Goal: Task Accomplishment & Management: Manage account settings

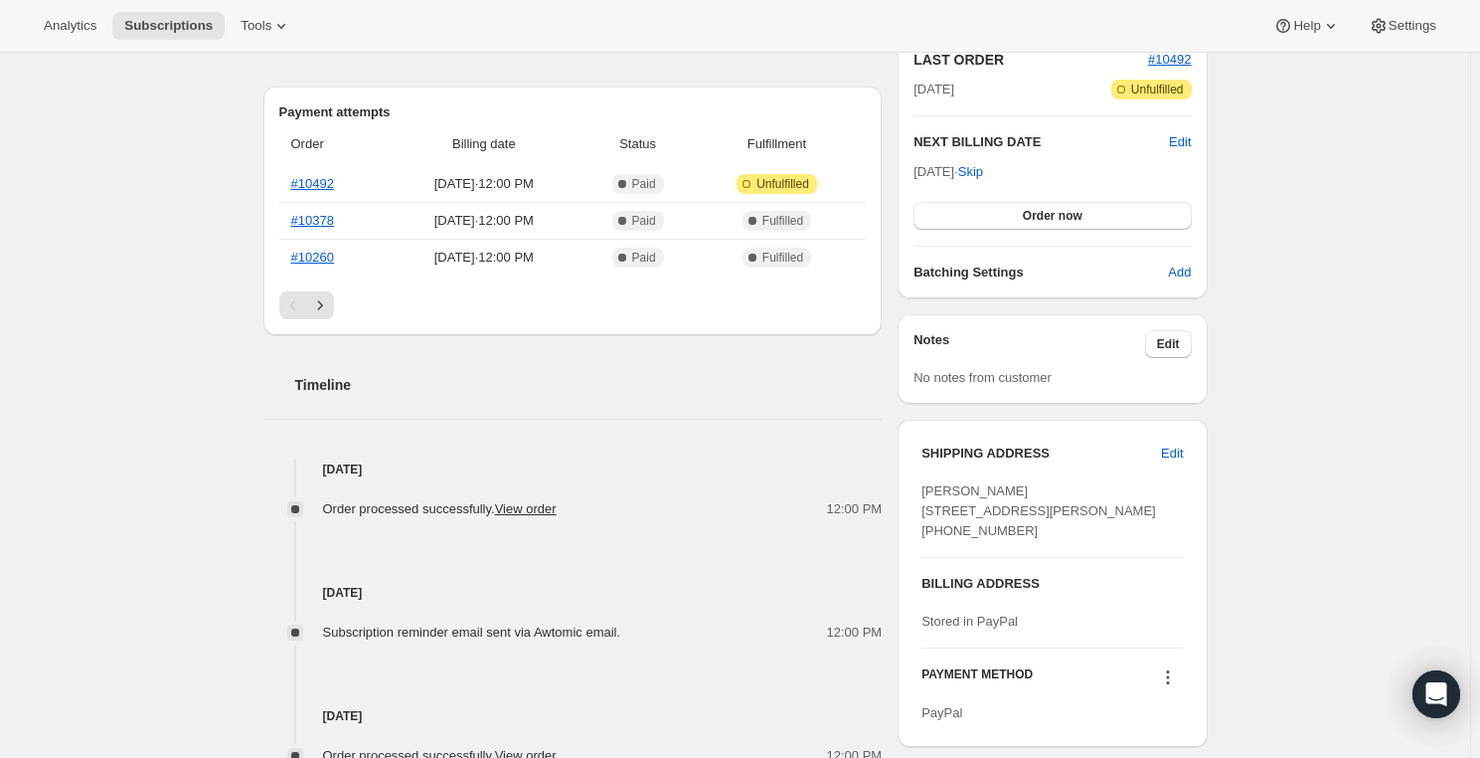
scroll to position [180, 0]
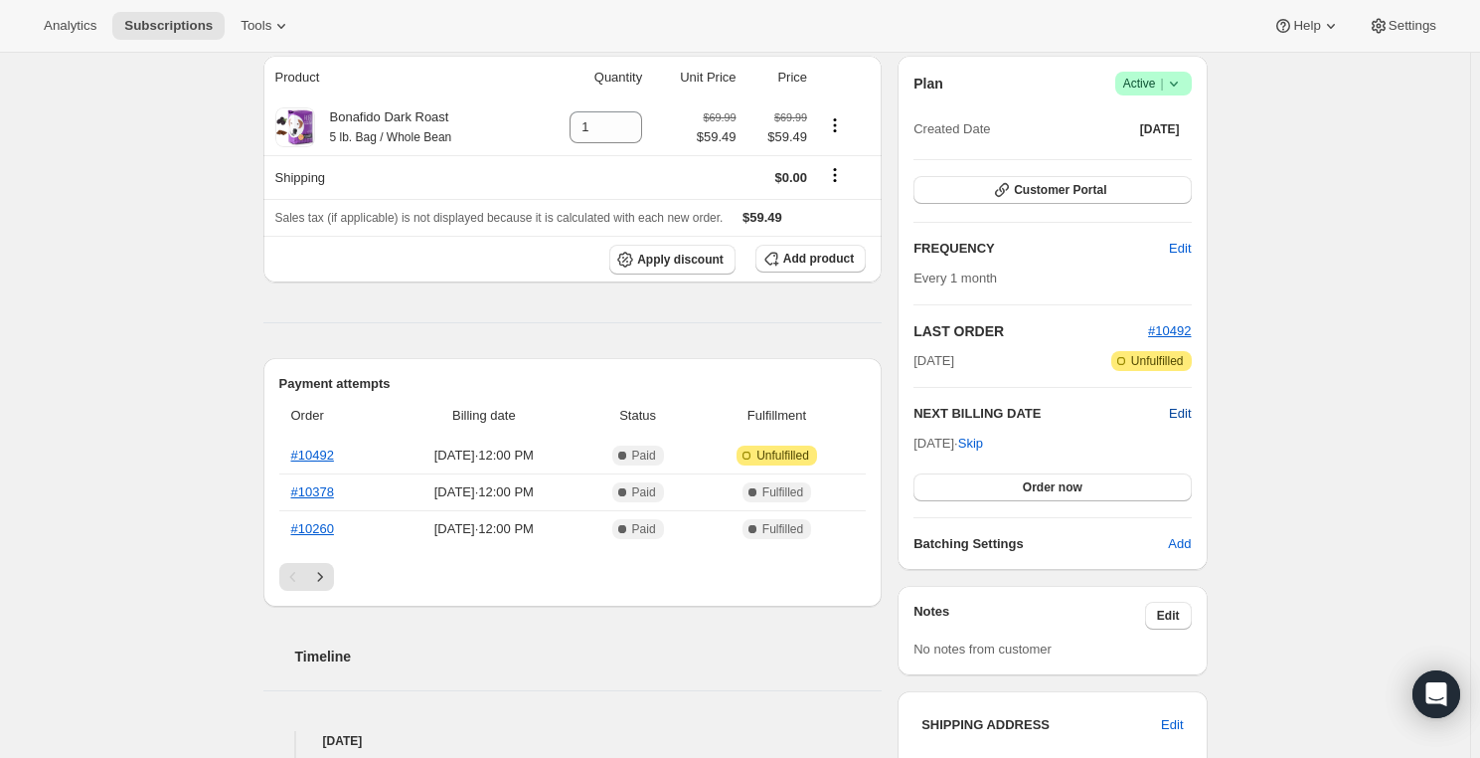
click at [1183, 406] on span "Edit" at bounding box center [1180, 414] width 22 height 20
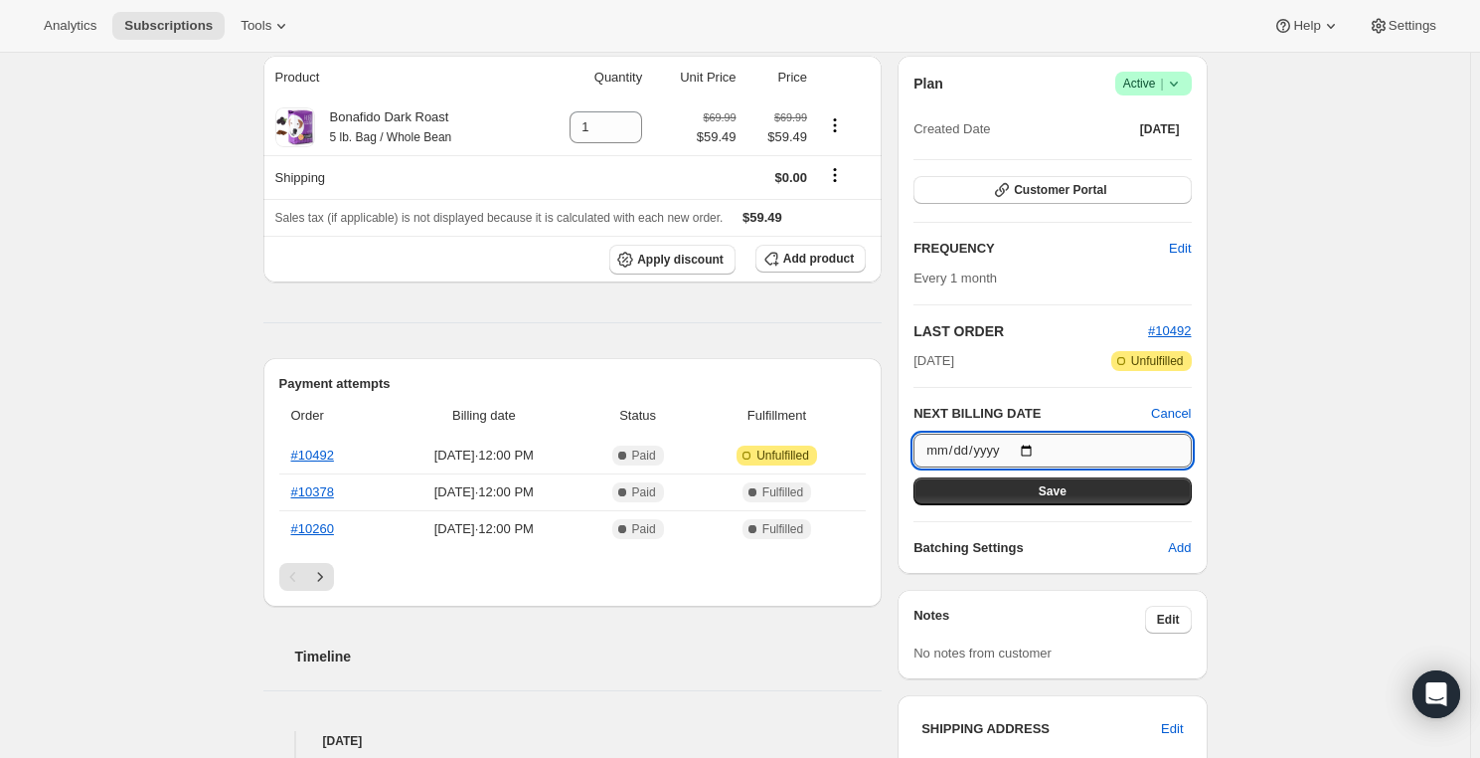
click at [1034, 443] on input "[DATE]" at bounding box center [1052, 450] width 277 height 34
type input "[DATE]"
click at [1163, 407] on span "Cancel" at bounding box center [1171, 414] width 40 height 20
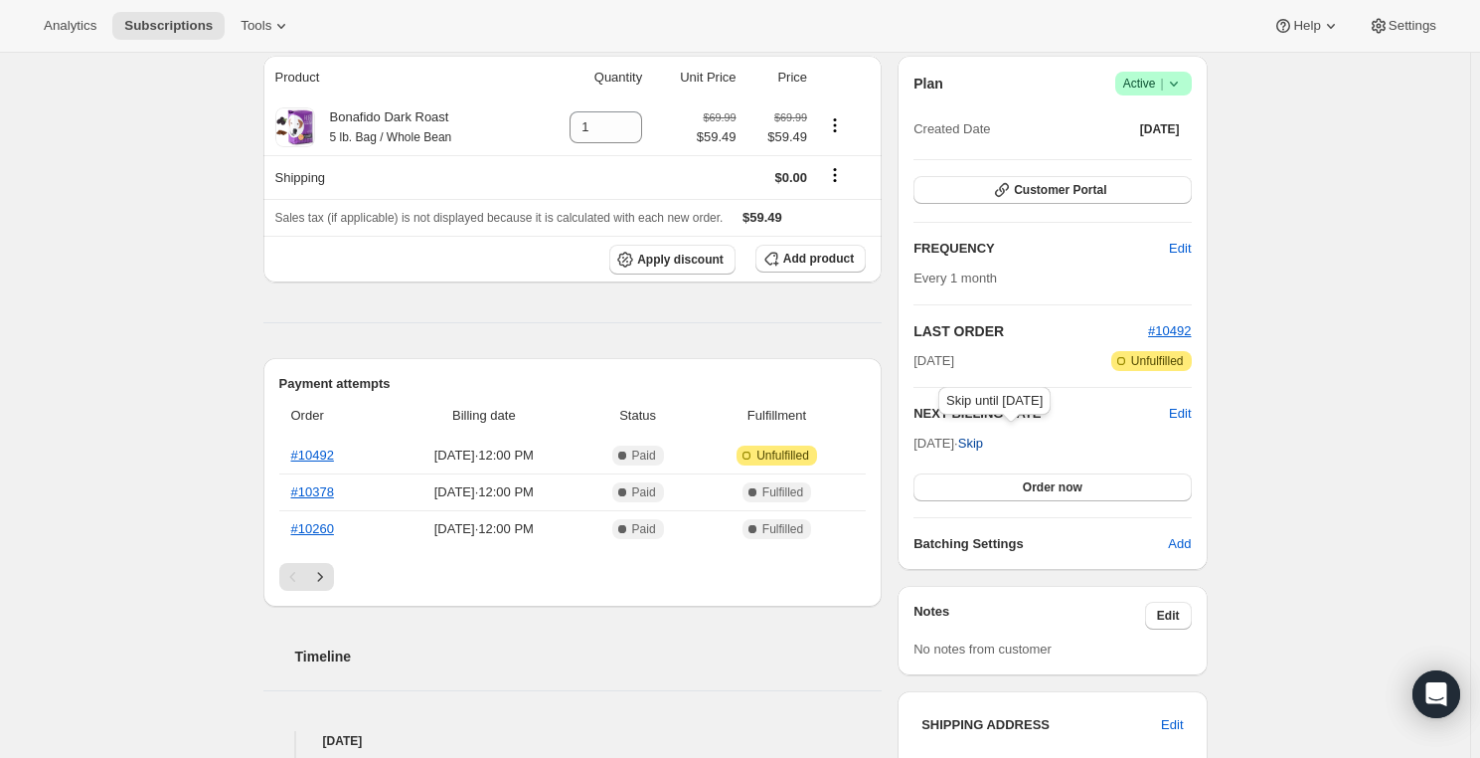
click at [983, 437] on span "Skip" at bounding box center [970, 443] width 25 height 20
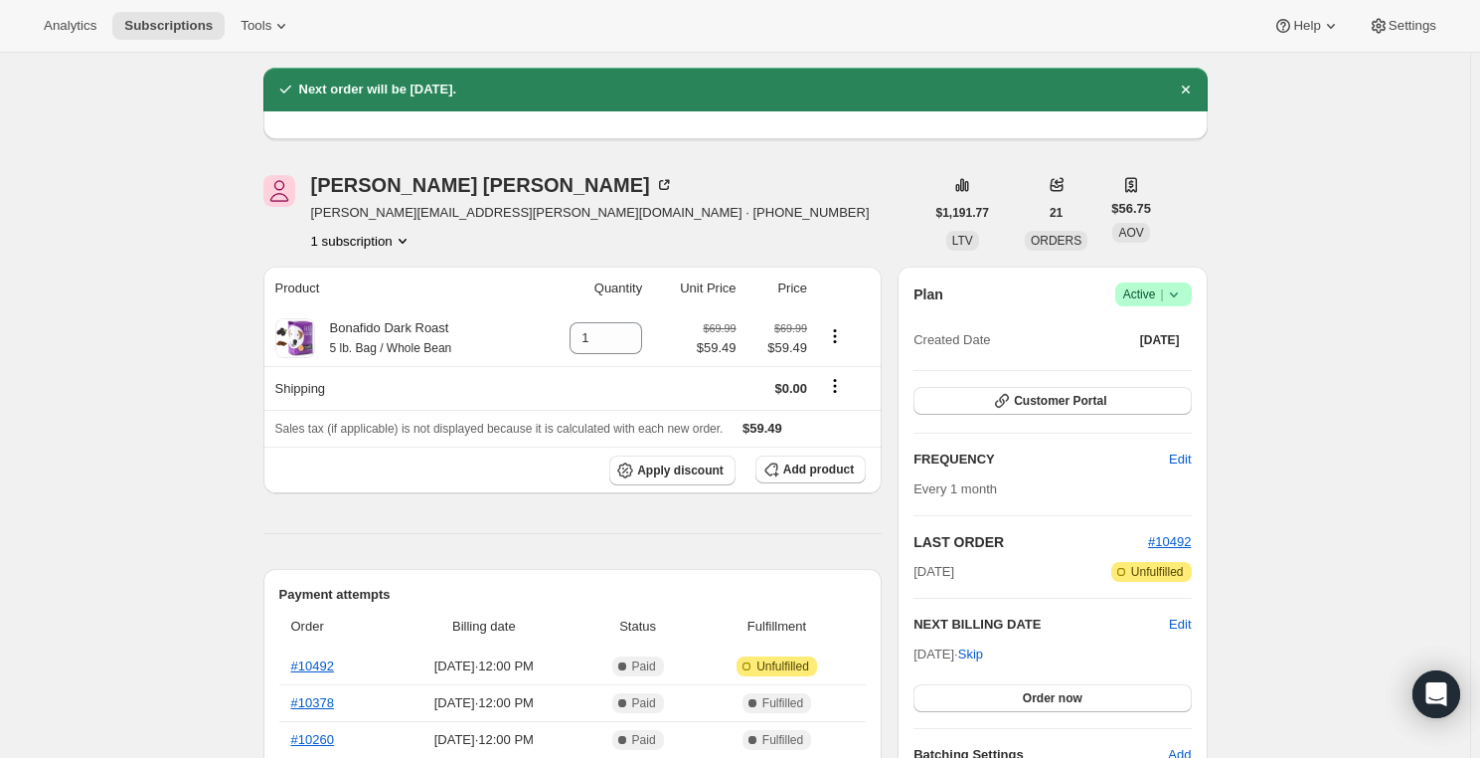
scroll to position [89, 0]
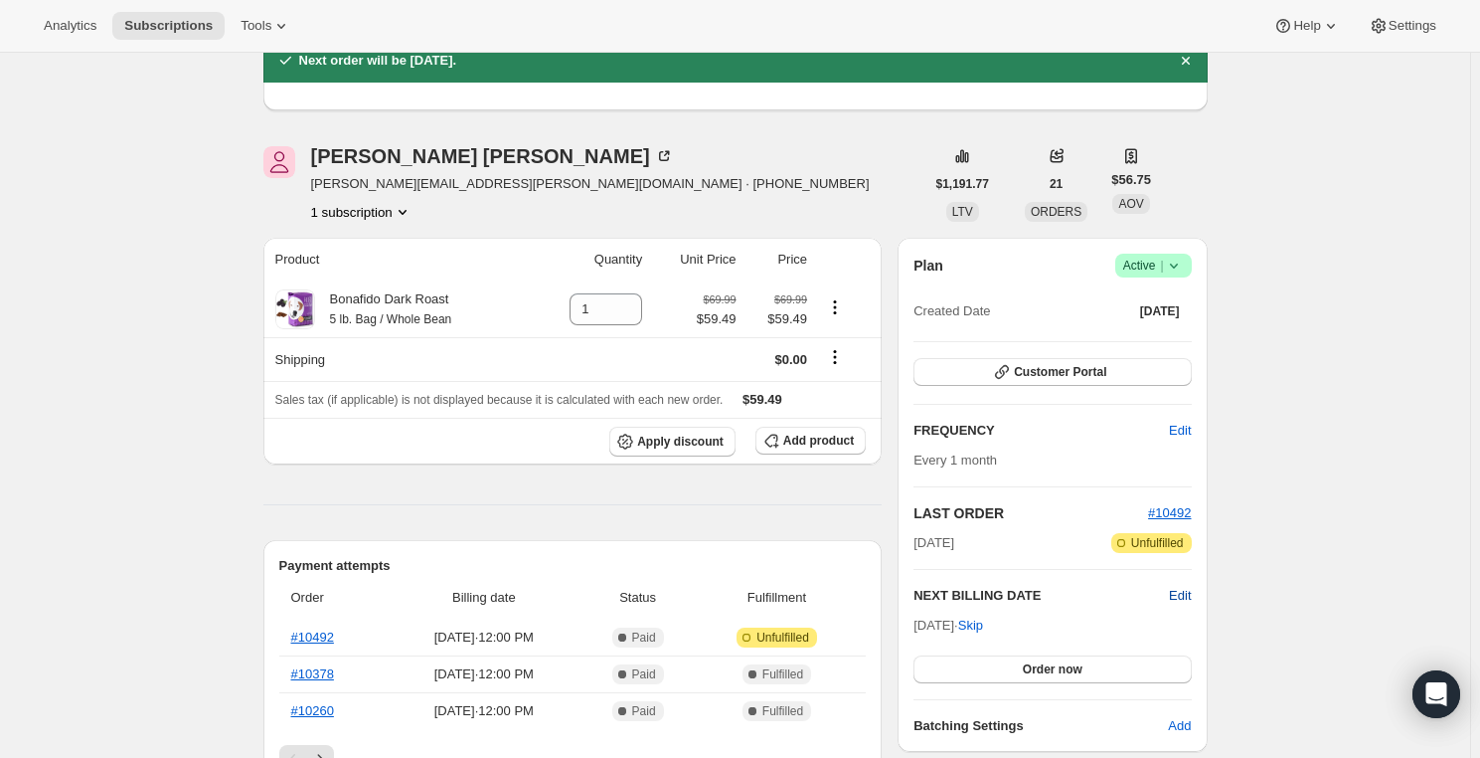
click at [1190, 588] on span "Edit" at bounding box center [1180, 596] width 22 height 20
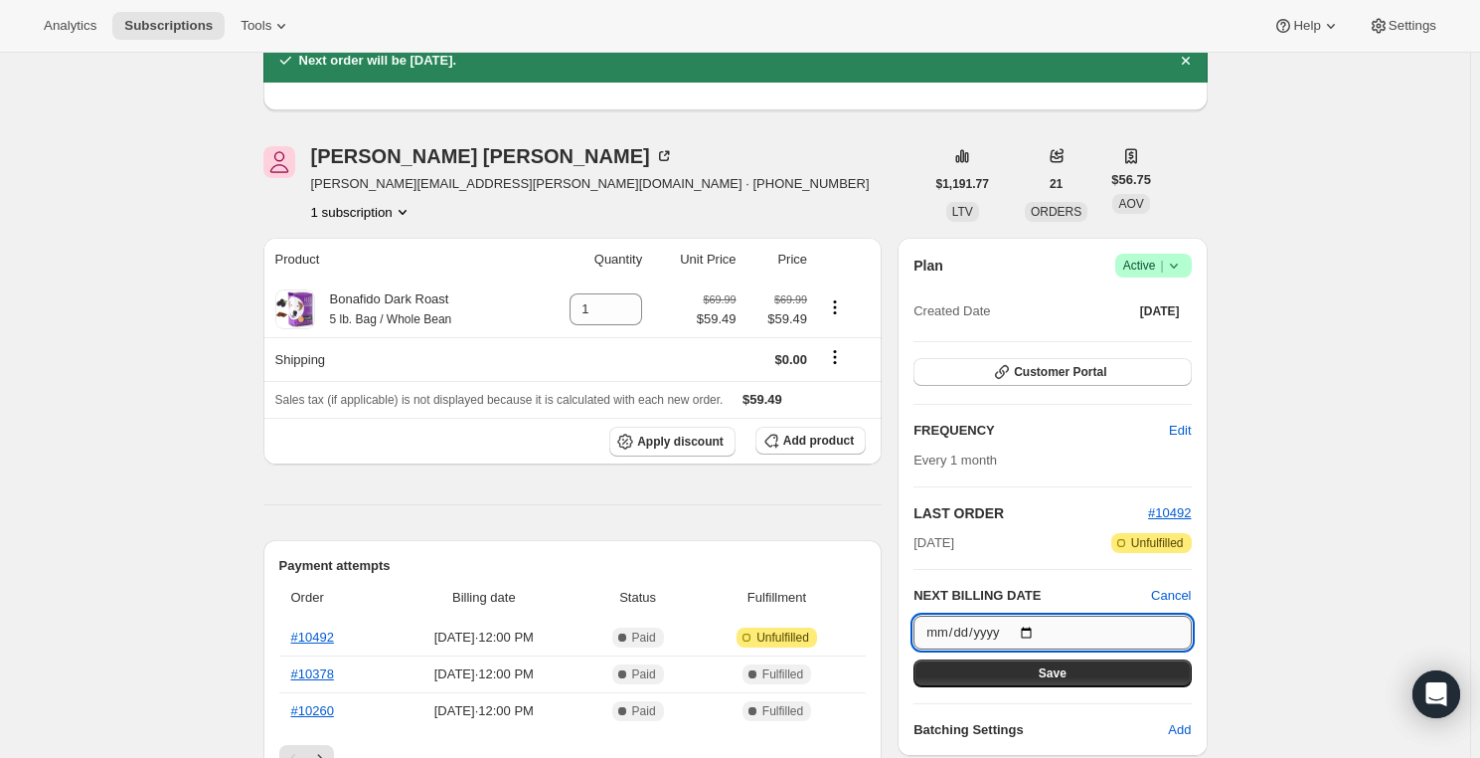
click at [1035, 623] on input "[DATE]" at bounding box center [1052, 632] width 277 height 34
type input "[DATE]"
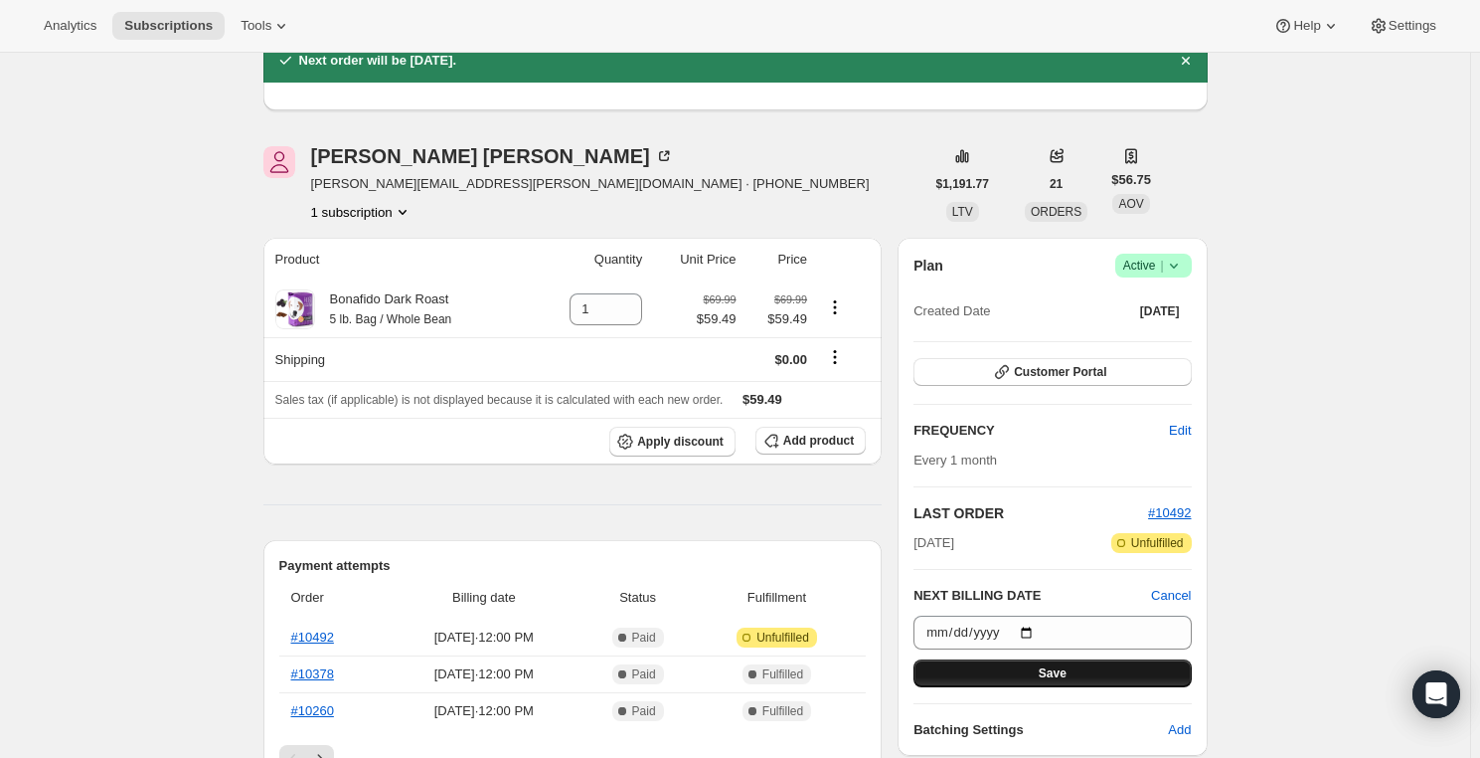
click at [1095, 665] on button "Save" at bounding box center [1052, 673] width 277 height 28
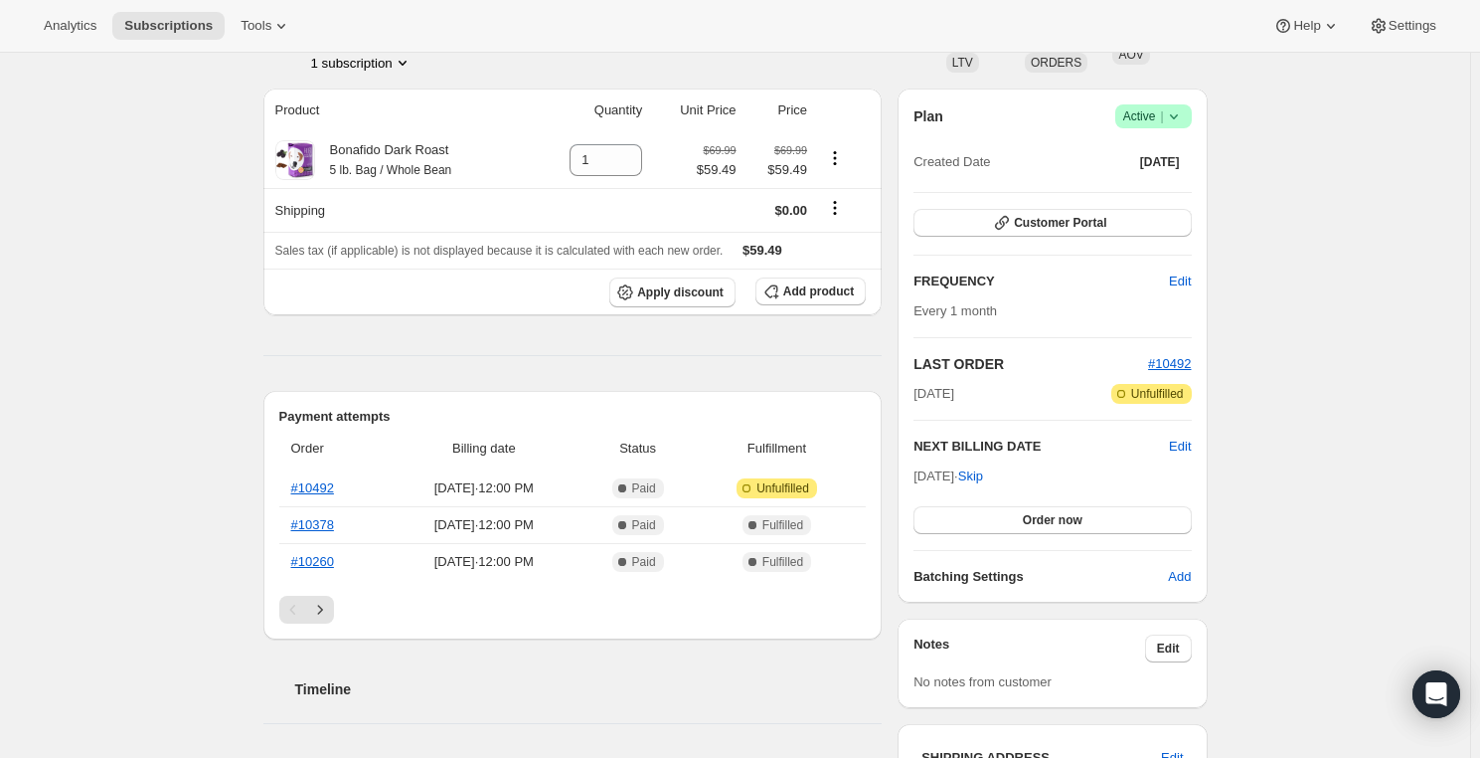
scroll to position [361, 0]
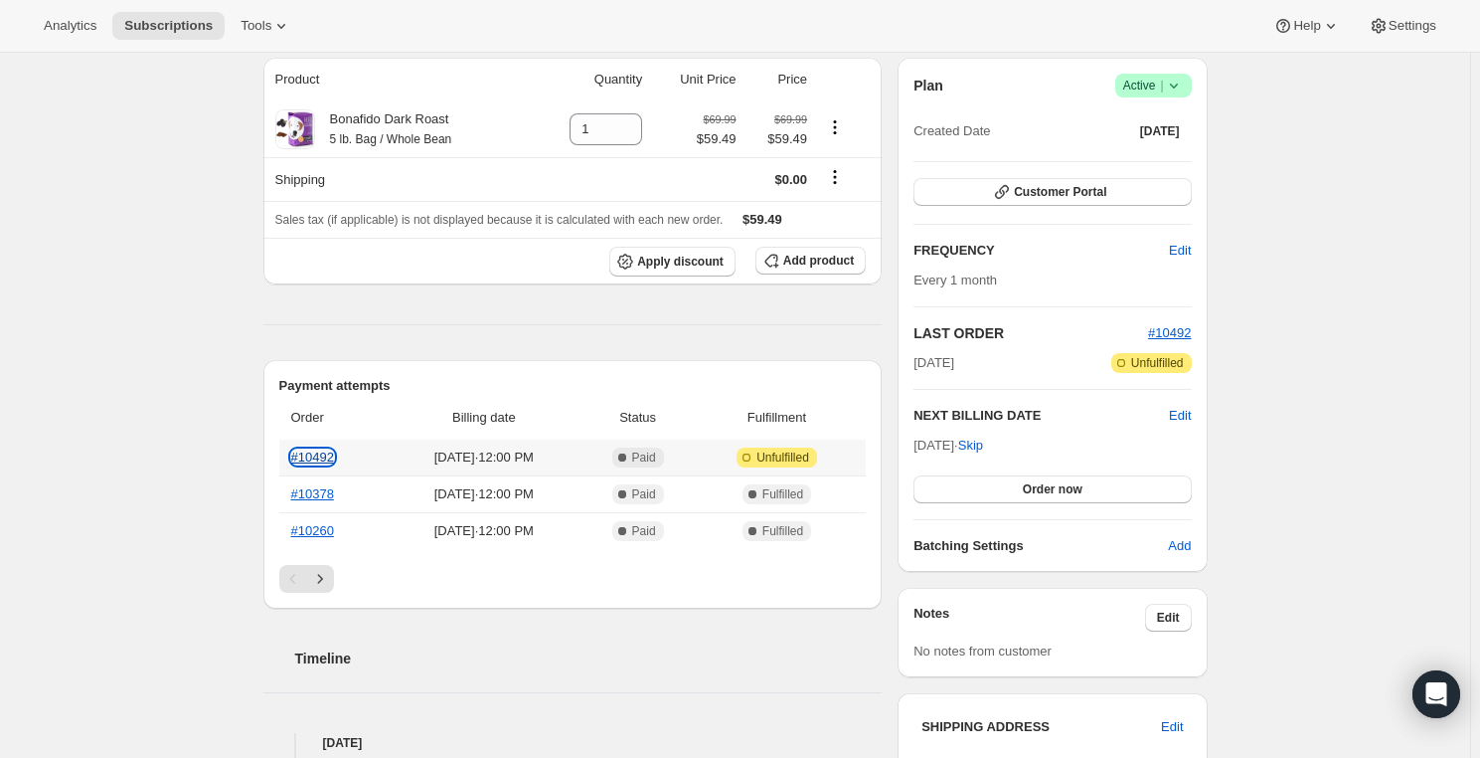
click at [306, 449] on link "#10492" at bounding box center [312, 456] width 43 height 15
